Goal: Check status: Check status

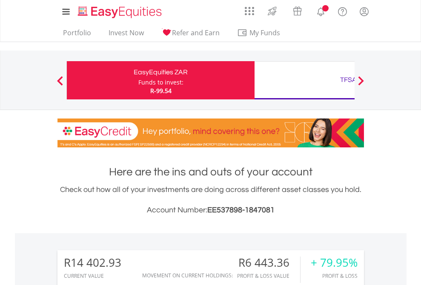
scroll to position [82, 134]
click at [138, 80] on div "Funds to invest:" at bounding box center [160, 82] width 45 height 9
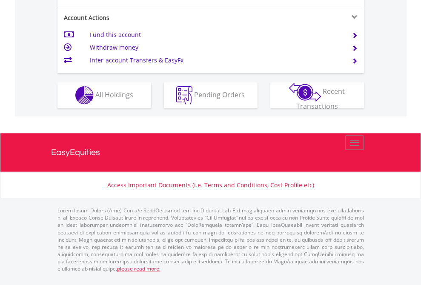
scroll to position [815, 0]
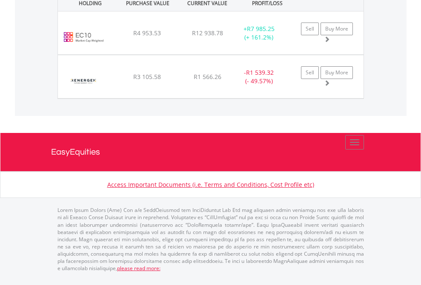
scroll to position [82, 134]
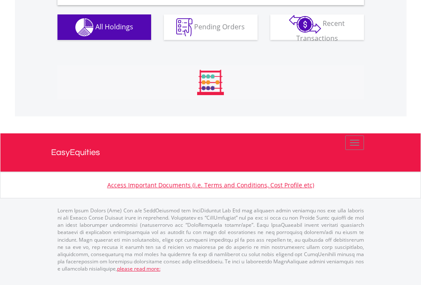
scroll to position [822, 0]
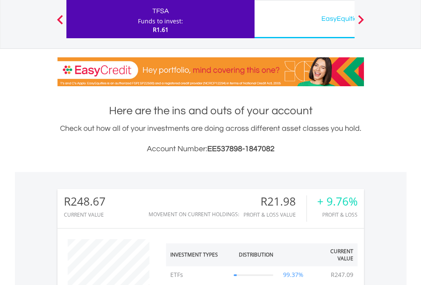
scroll to position [82, 134]
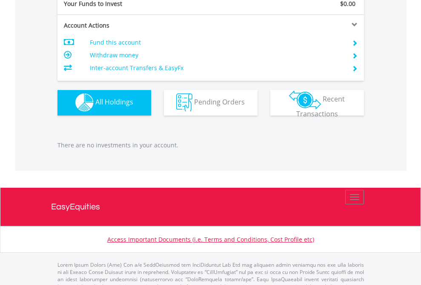
scroll to position [842, 0]
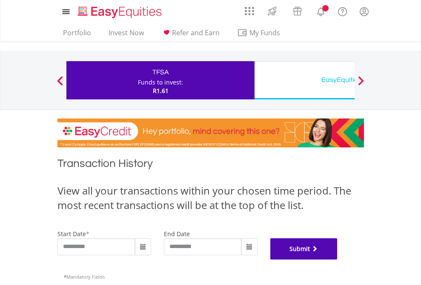
click at [337, 260] on button "Submit" at bounding box center [303, 249] width 67 height 21
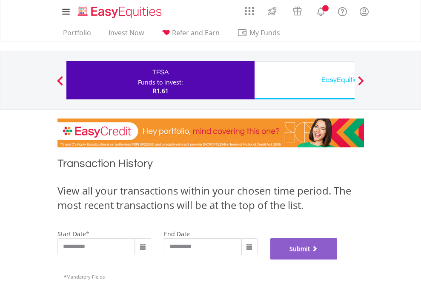
scroll to position [345, 0]
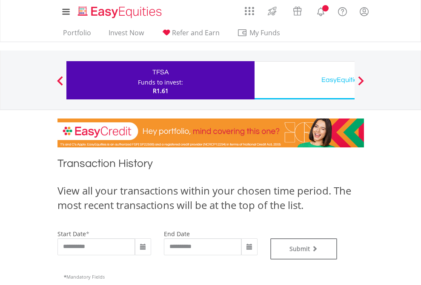
click at [304, 80] on div "EasyEquities USD" at bounding box center [347, 80] width 177 height 12
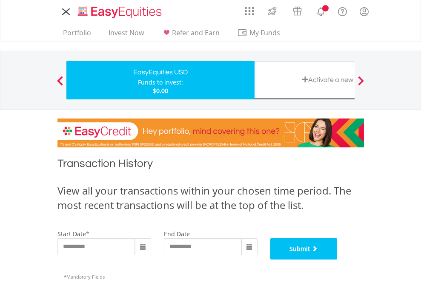
click at [337, 260] on button "Submit" at bounding box center [303, 249] width 67 height 21
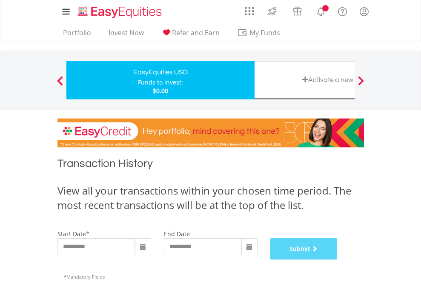
scroll to position [345, 0]
